Goal: Browse casually

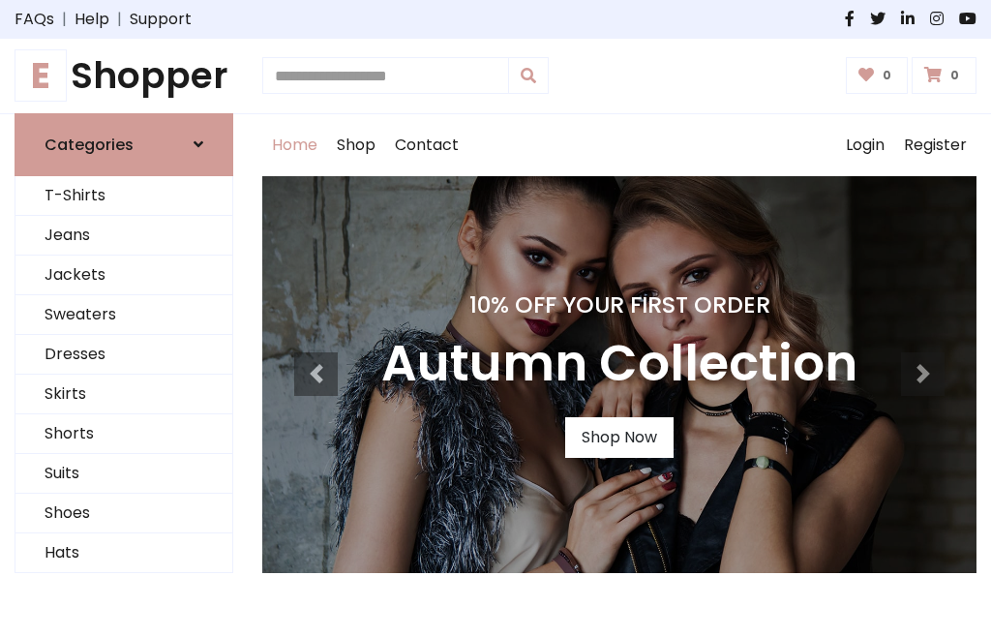
click at [495, 318] on h4 "10% Off Your First Order" at bounding box center [619, 304] width 476 height 27
click at [618, 436] on link "Shop Now" at bounding box center [619, 437] width 108 height 41
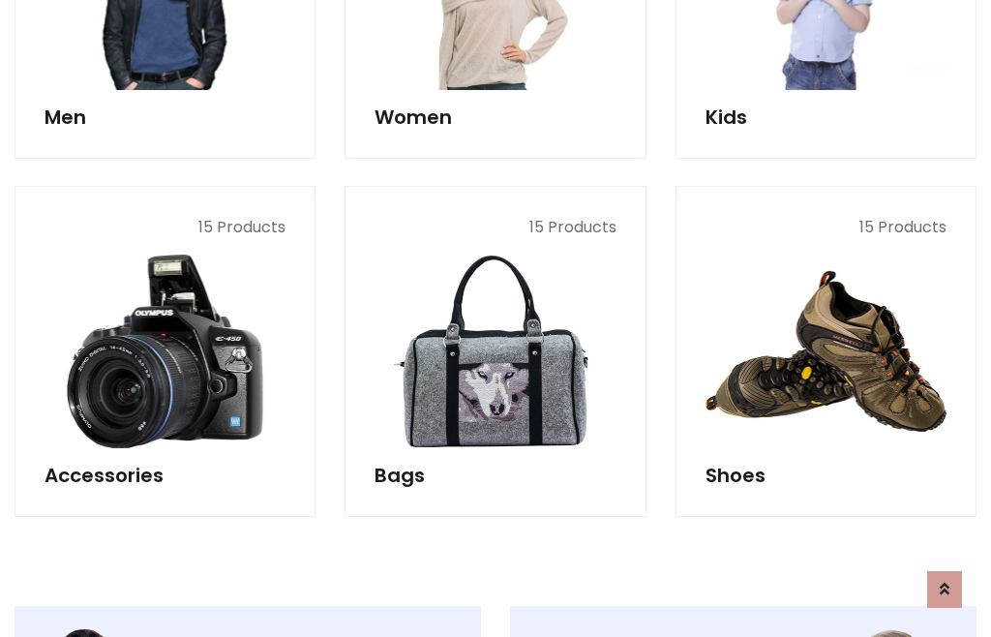
scroll to position [1929, 0]
